Goal: Task Accomplishment & Management: Use online tool/utility

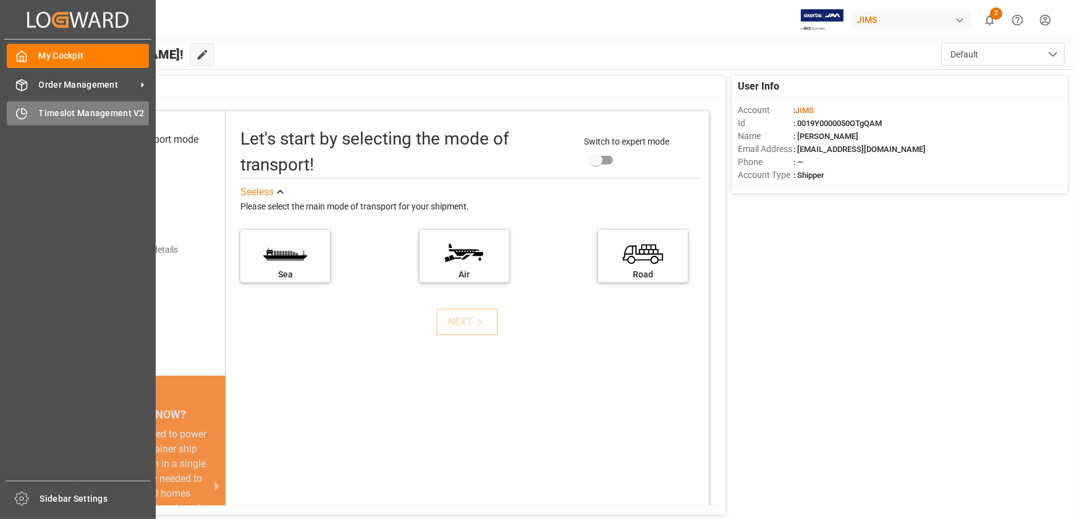
click at [45, 117] on span "Timeslot Management V2" at bounding box center [94, 113] width 111 height 13
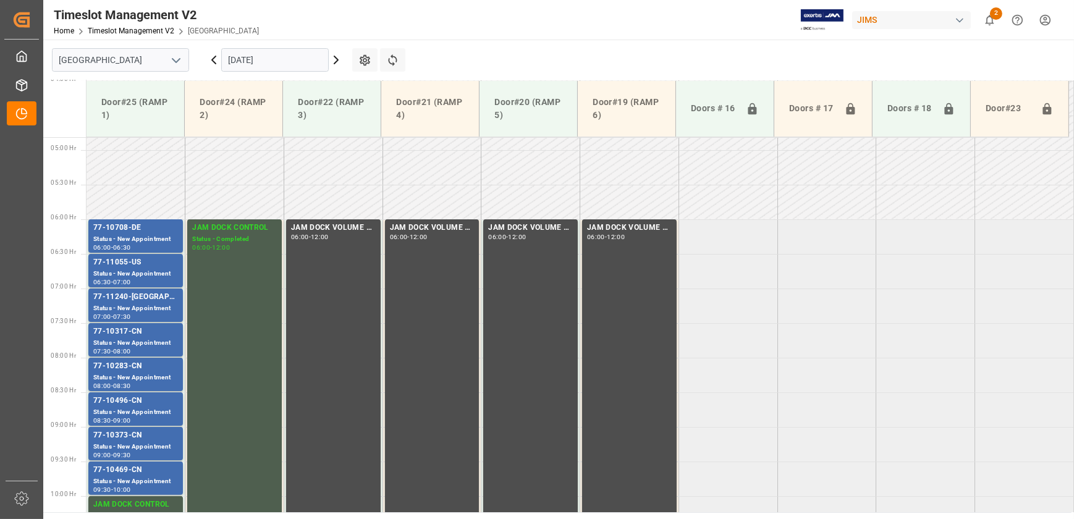
scroll to position [351, 0]
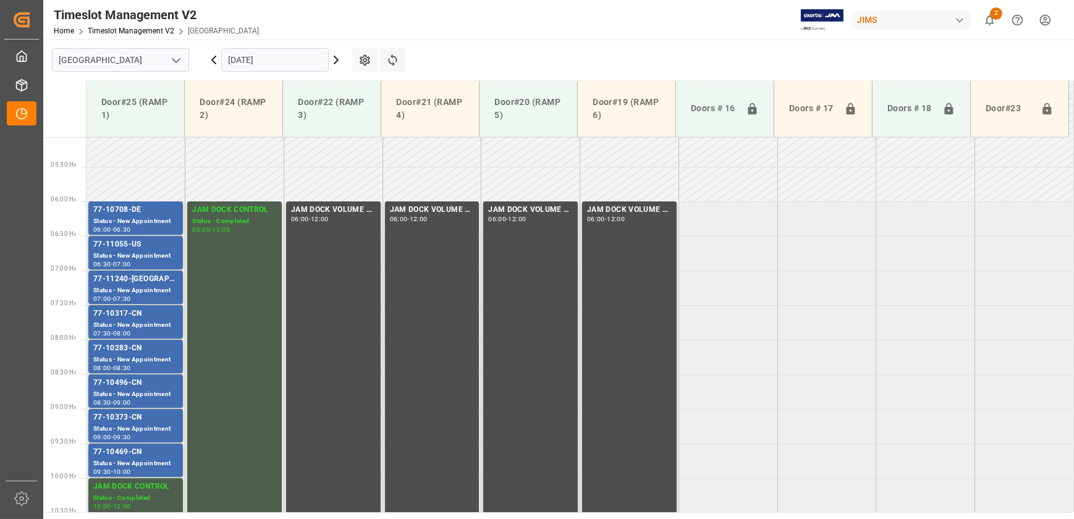
click at [336, 59] on icon at bounding box center [336, 59] width 4 height 7
